Goal: Browse casually: Explore the website without a specific task or goal

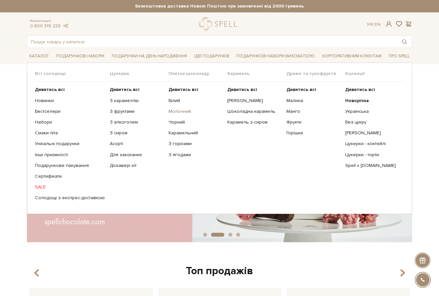
click at [178, 113] on link "Молочний" at bounding box center [195, 112] width 54 height 6
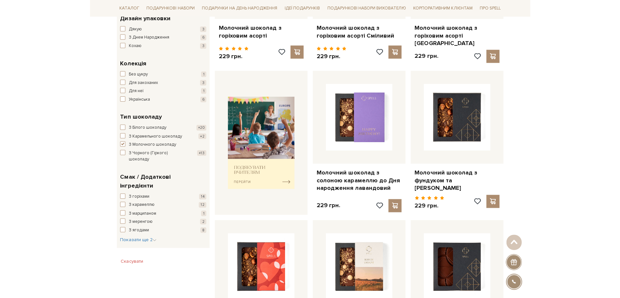
scroll to position [204, 0]
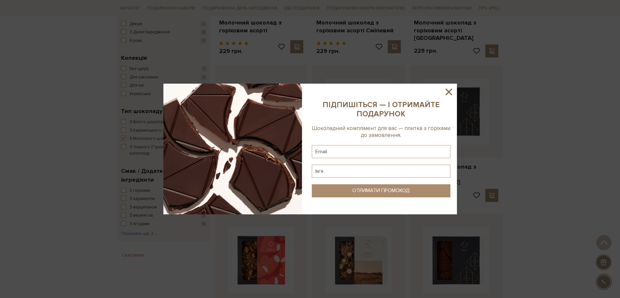
click at [438, 92] on icon at bounding box center [449, 91] width 11 height 11
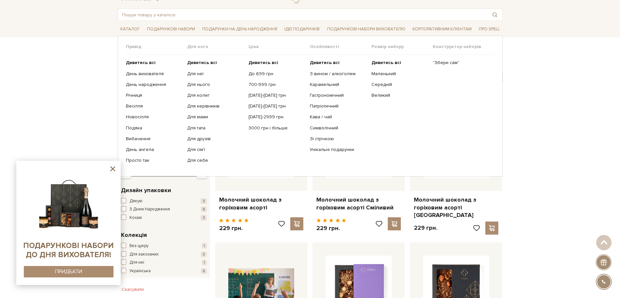
scroll to position [0, 0]
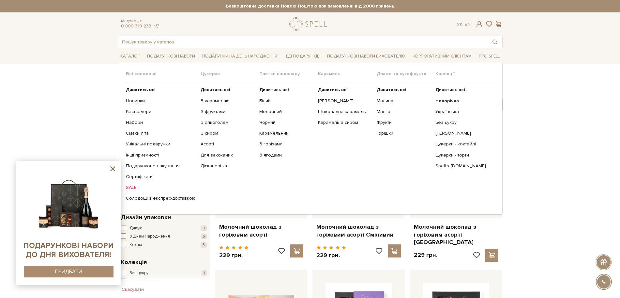
click at [132, 188] on link "SALE" at bounding box center [161, 187] width 70 height 6
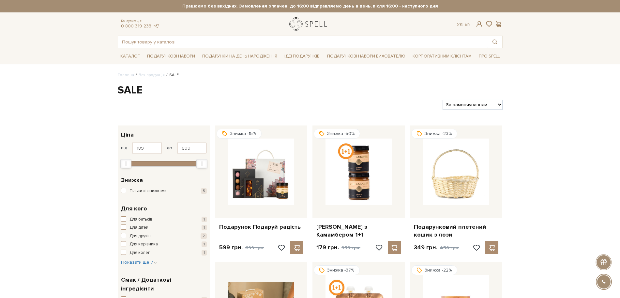
click at [314, 24] on link "logo" at bounding box center [310, 23] width 41 height 13
